Goal: Transaction & Acquisition: Purchase product/service

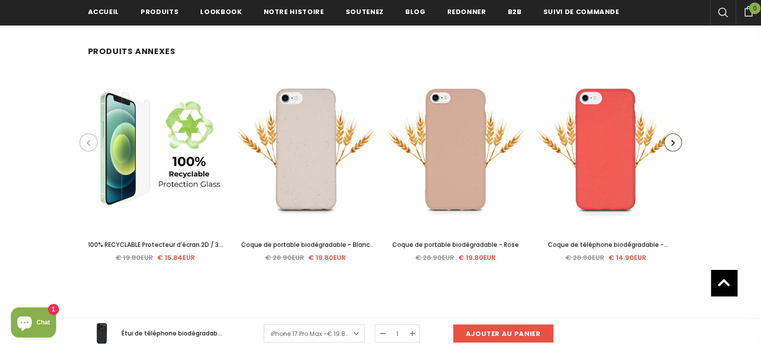
scroll to position [1998, 0]
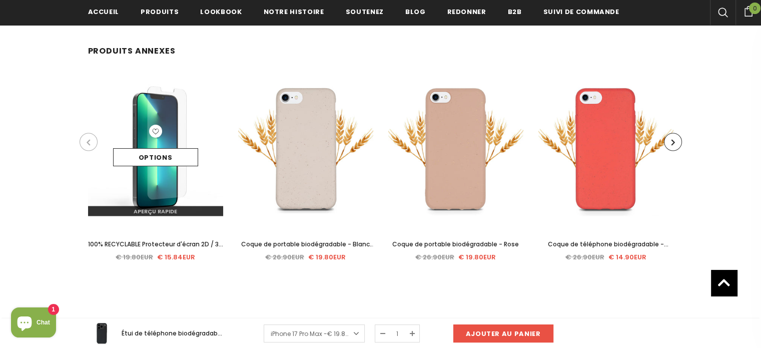
click at [193, 184] on img at bounding box center [155, 148] width 135 height 135
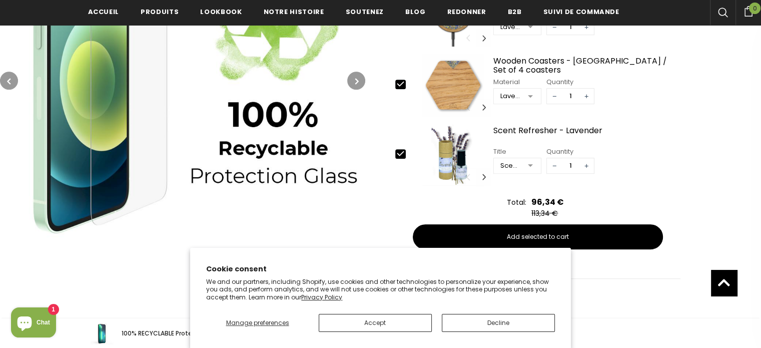
scroll to position [640, 0]
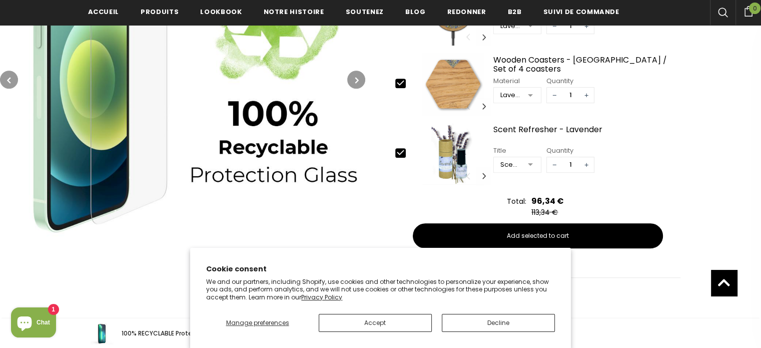
click at [307, 169] on img at bounding box center [182, 79] width 365 height 365
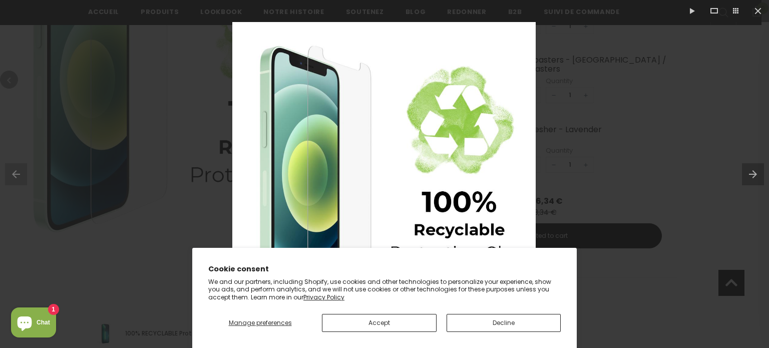
click at [414, 324] on button "Accept" at bounding box center [379, 323] width 114 height 18
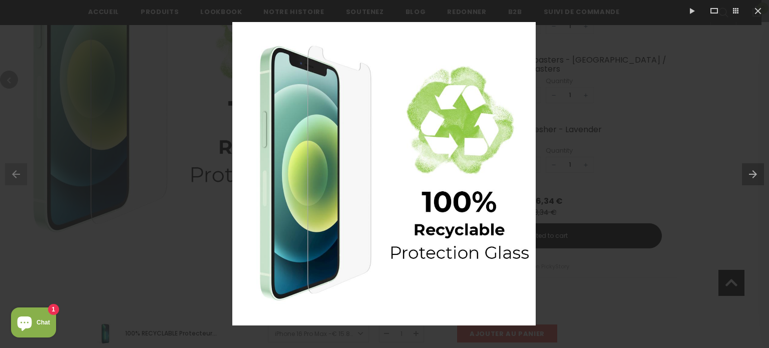
click at [399, 232] on img at bounding box center [383, 173] width 303 height 303
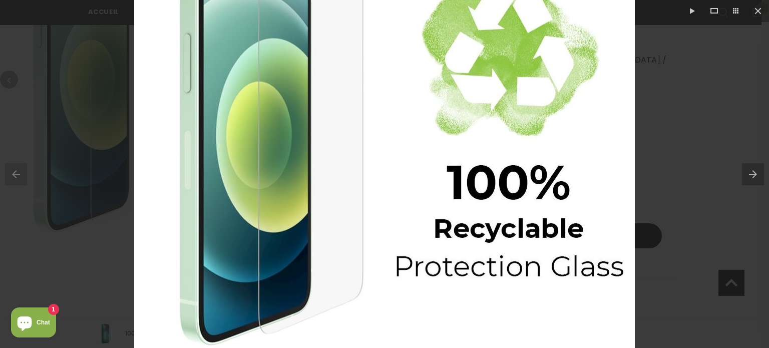
click at [396, 237] on img at bounding box center [384, 136] width 500 height 500
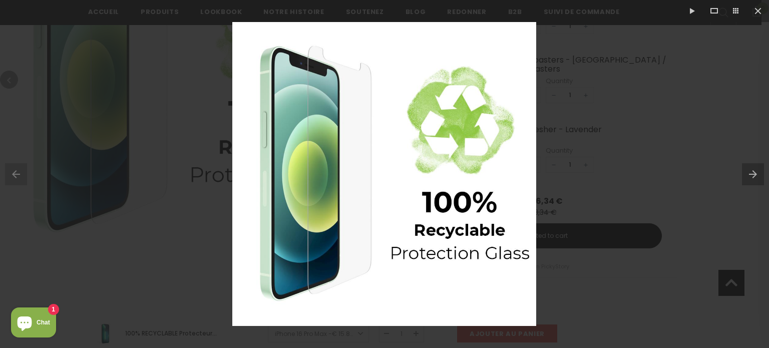
click at [76, 74] on div at bounding box center [384, 174] width 769 height 348
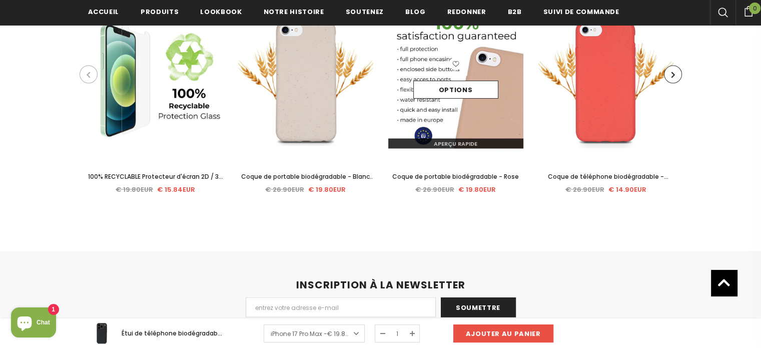
scroll to position [2054, 0]
